Goal: Transaction & Acquisition: Obtain resource

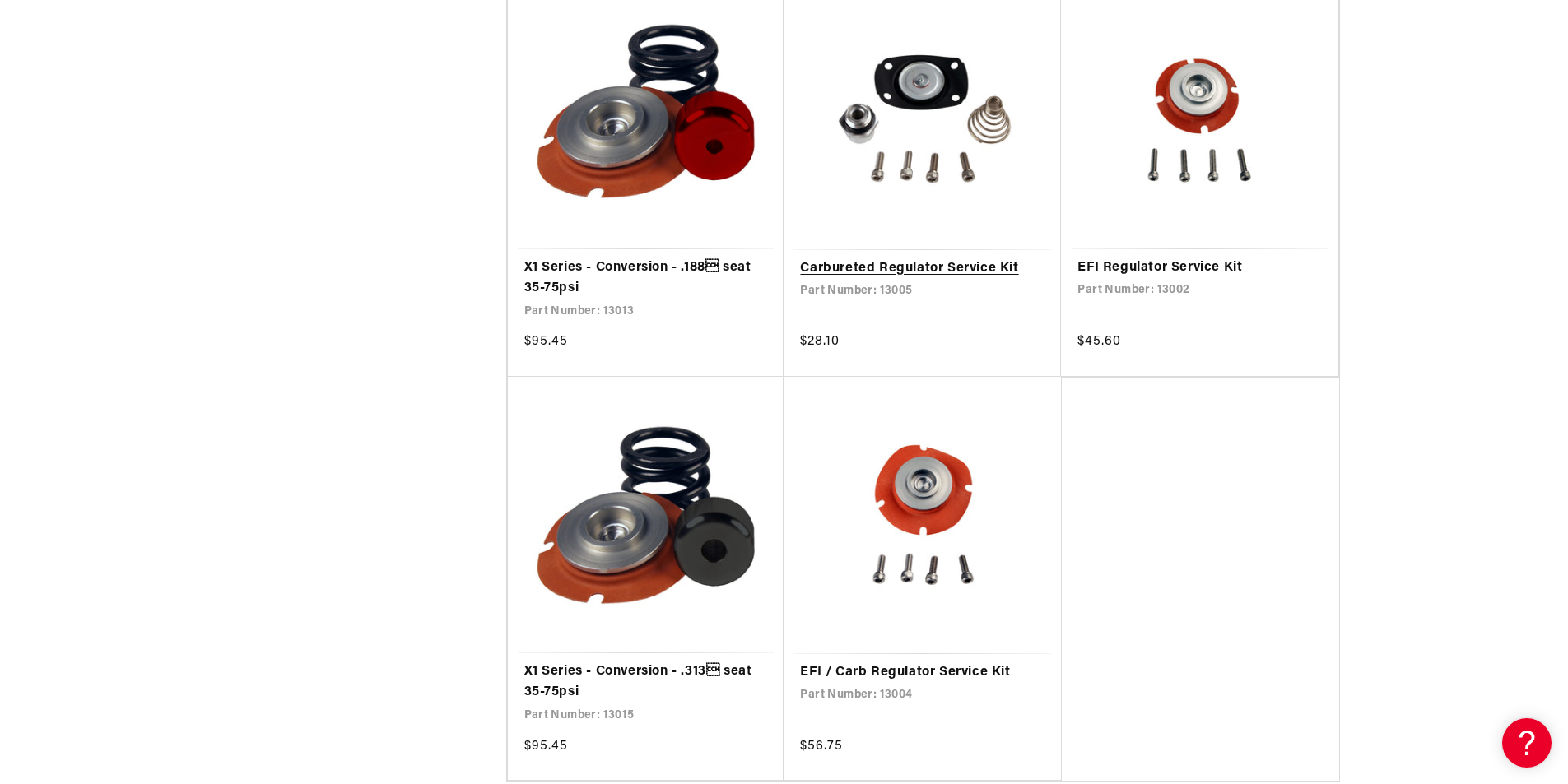
scroll to position [2138, 0]
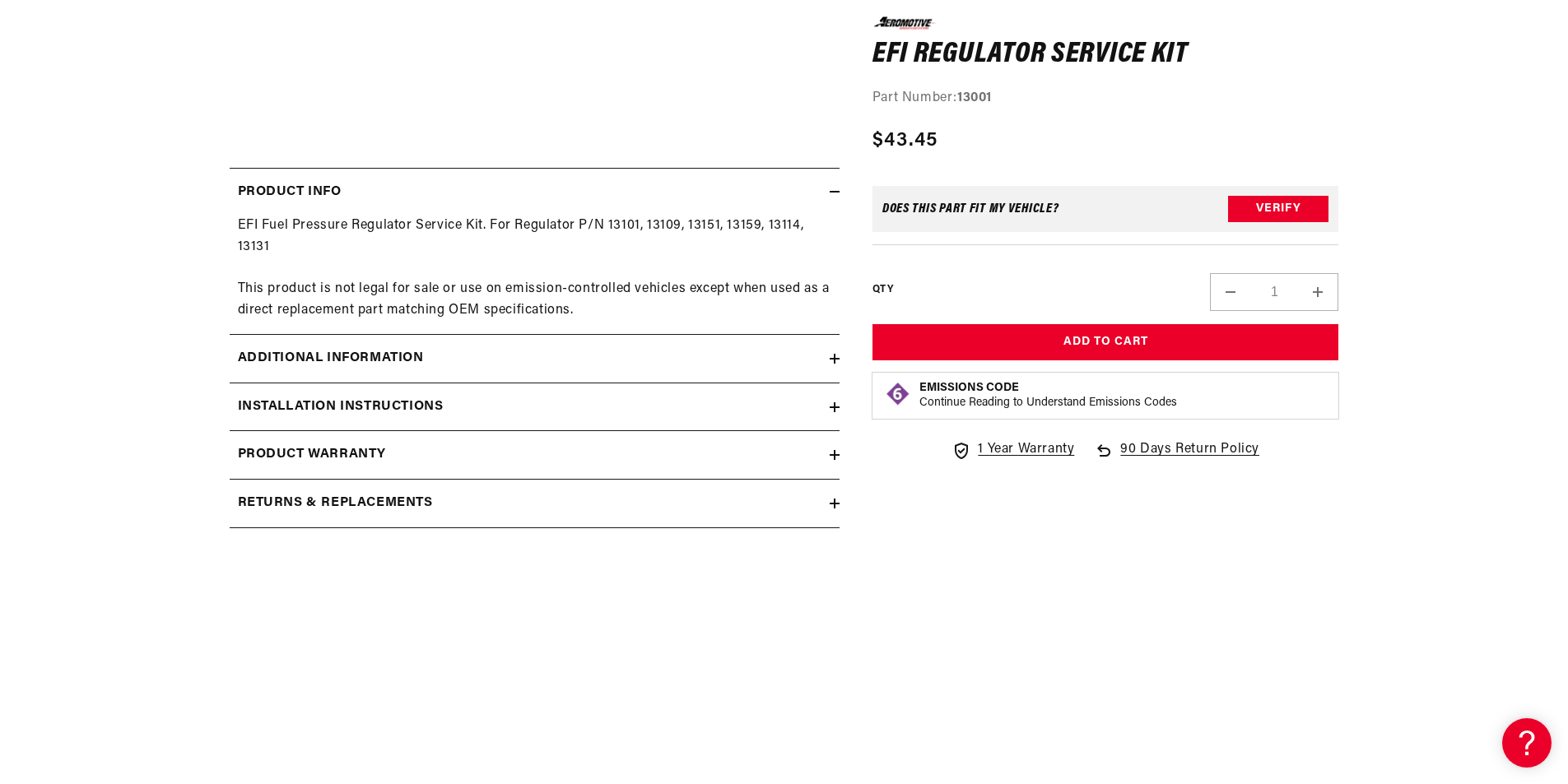
click at [336, 396] on h2 "Installation Instructions" at bounding box center [340, 407] width 205 height 22
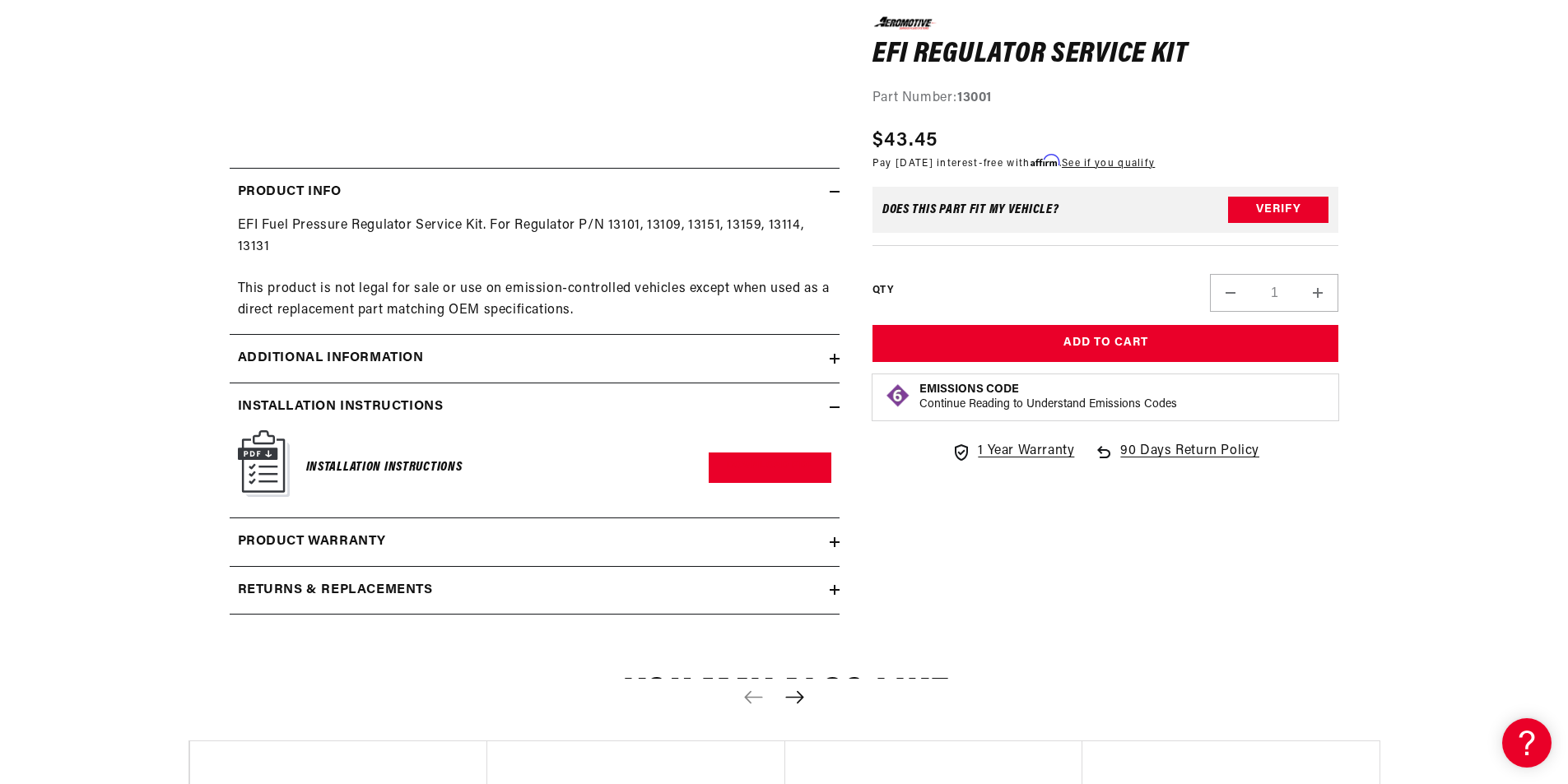
click at [272, 467] on img at bounding box center [263, 464] width 52 height 67
click at [785, 462] on link "Download PDF" at bounding box center [770, 467] width 123 height 30
